Goal: Information Seeking & Learning: Learn about a topic

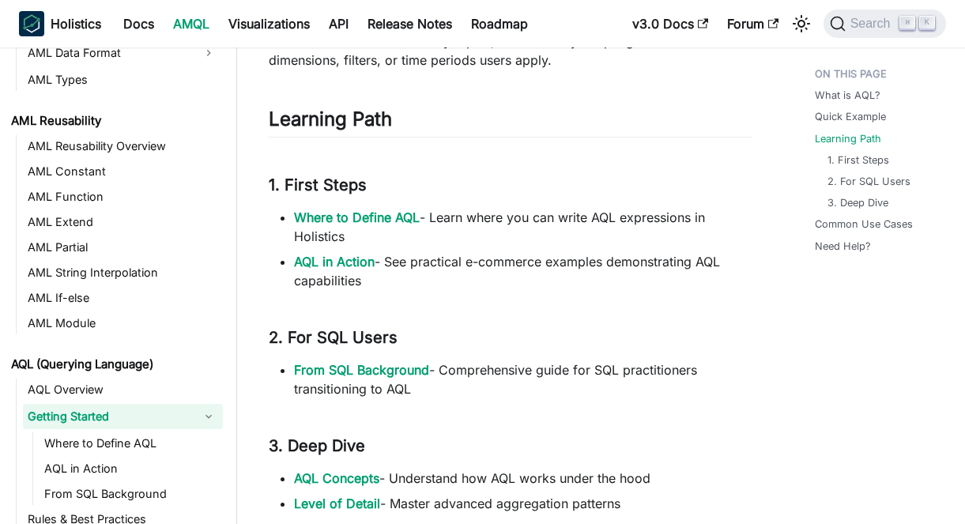
scroll to position [813, 0]
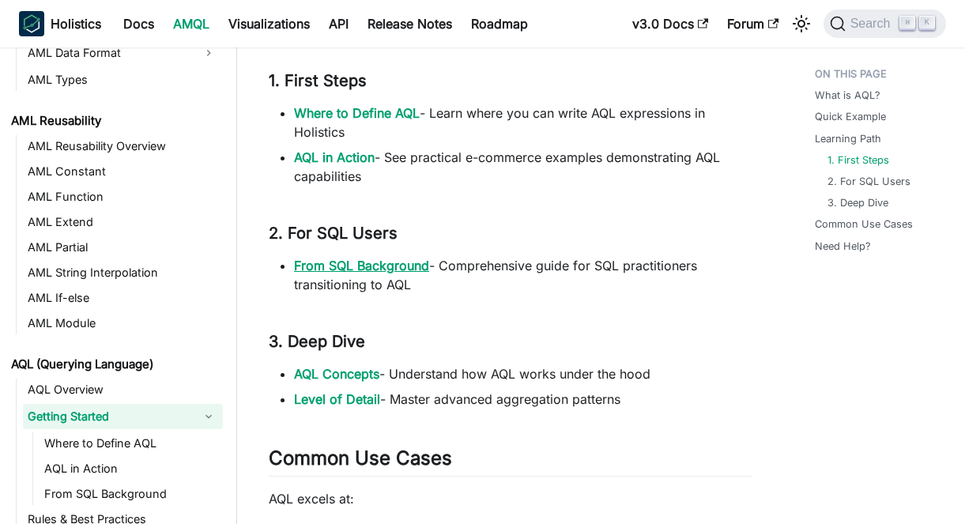
click at [364, 260] on link "From SQL Background" at bounding box center [361, 266] width 135 height 16
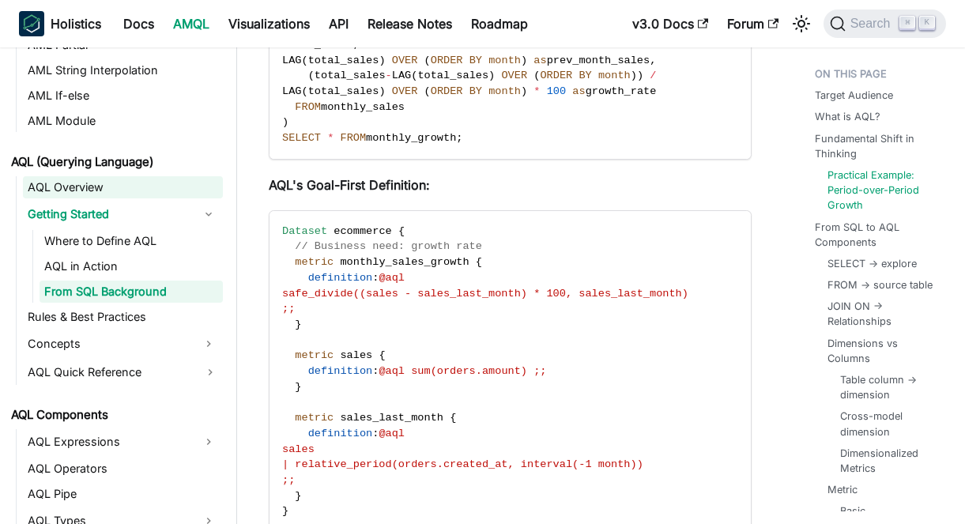
scroll to position [605, 0]
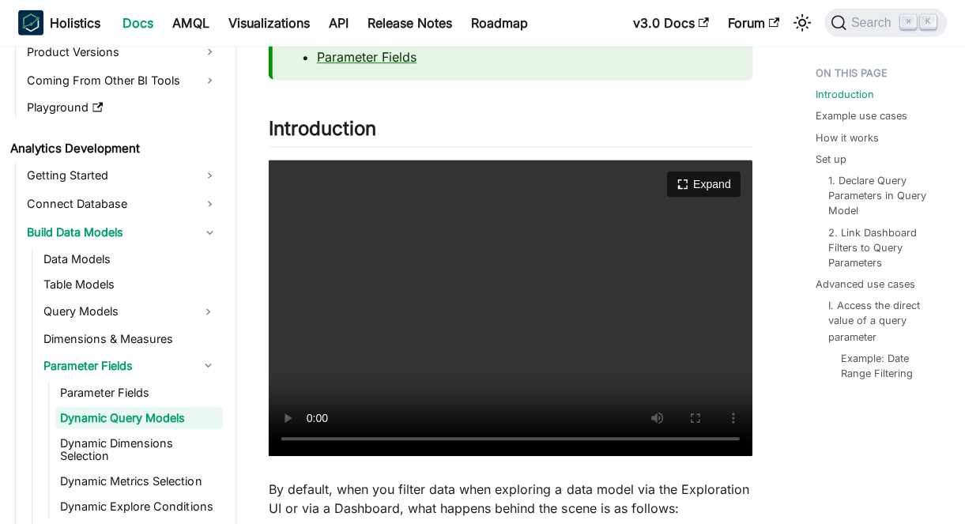
scroll to position [236, 0]
click at [442, 362] on video "Your browser does not support embedding video, but you can download it ." at bounding box center [510, 308] width 483 height 296
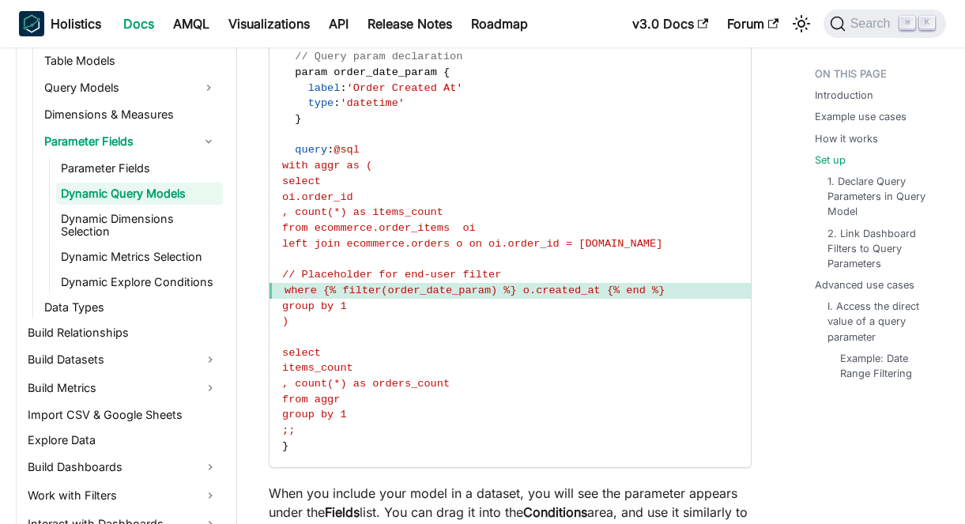
scroll to position [3024, 0]
